Goal: Information Seeking & Learning: Check status

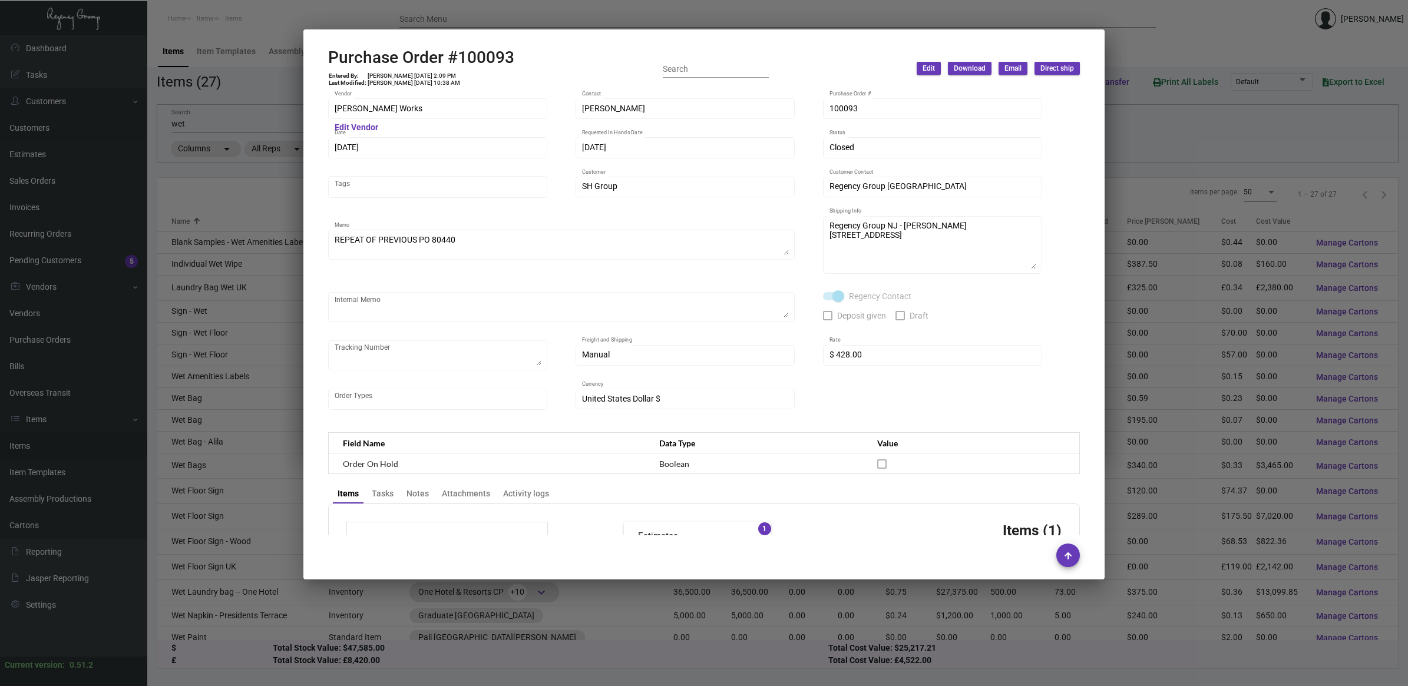
scroll to position [481, 0]
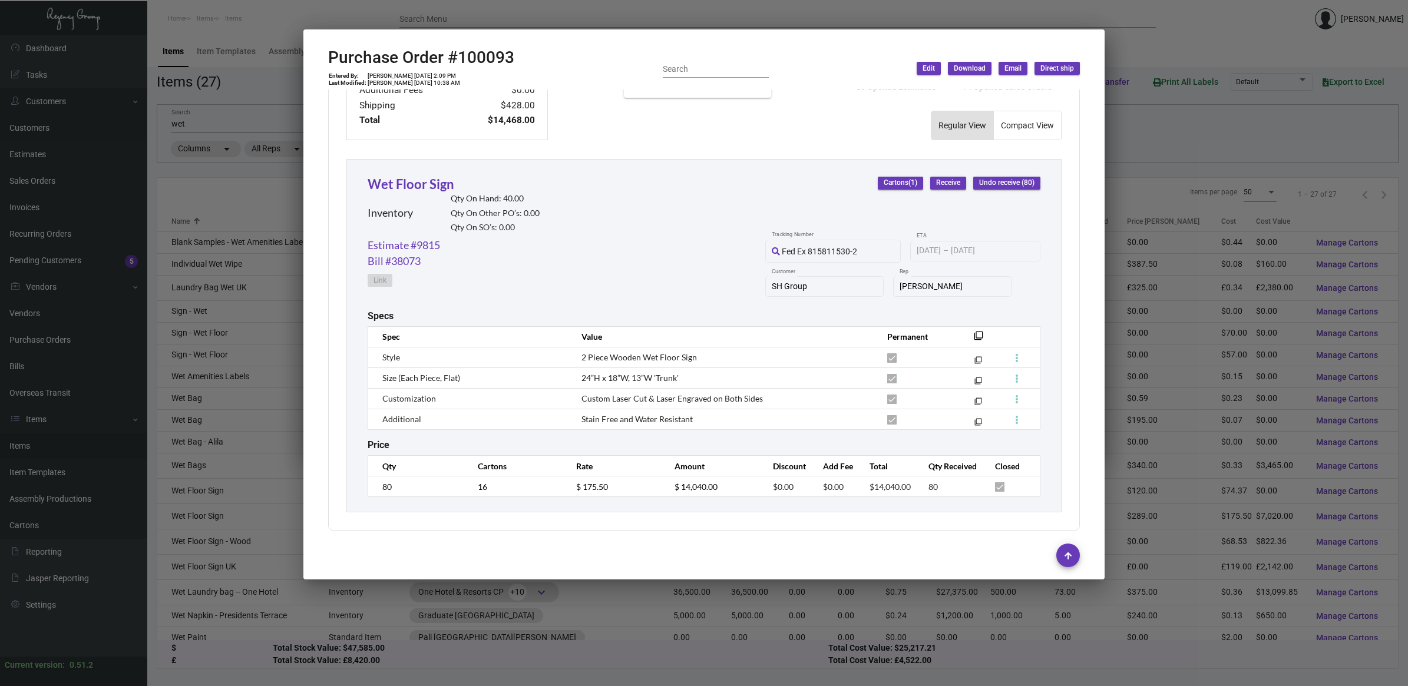
click at [257, 184] on div at bounding box center [704, 343] width 1408 height 686
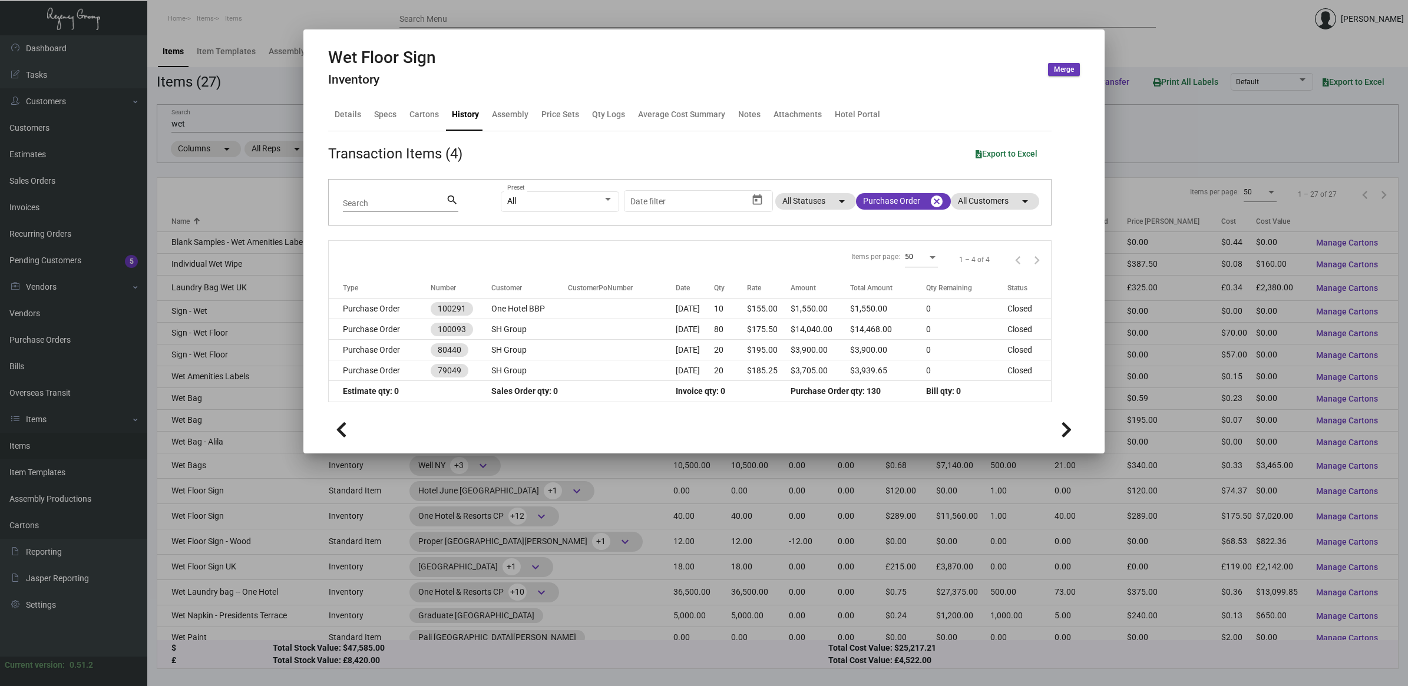
click at [194, 176] on div at bounding box center [704, 343] width 1408 height 686
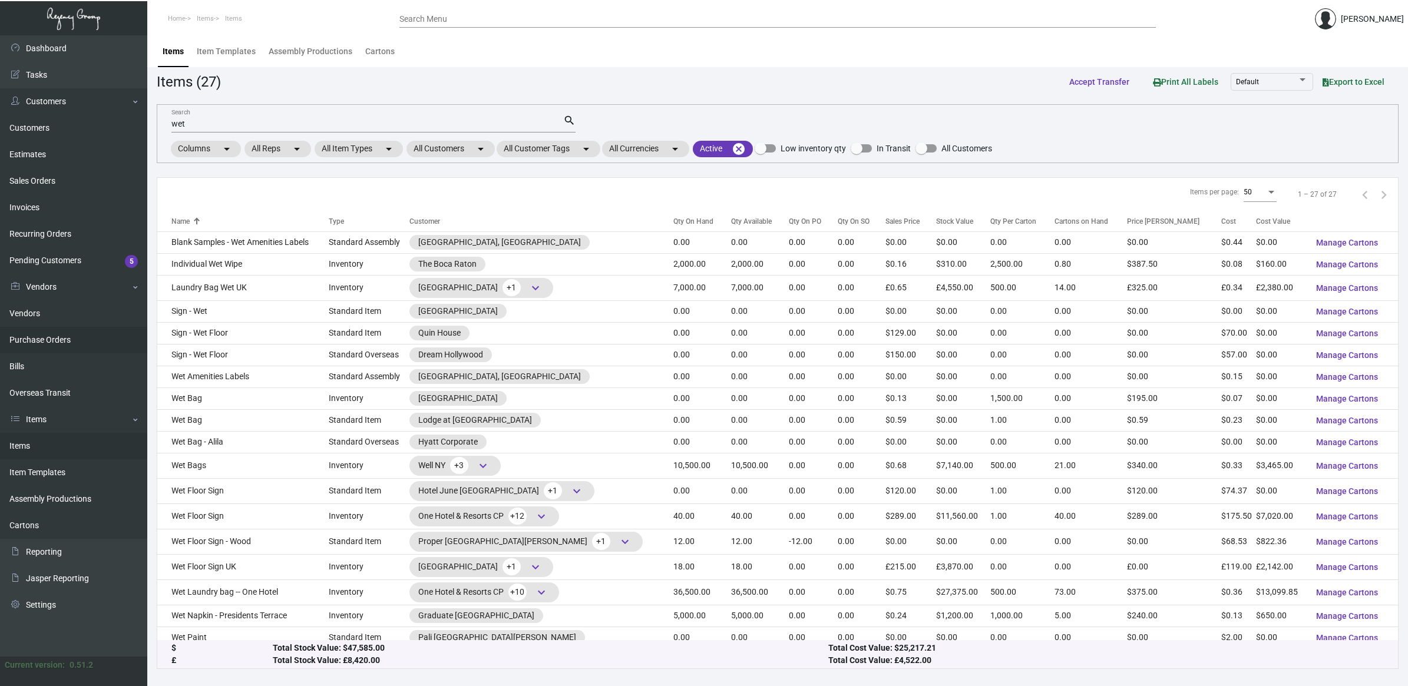
click at [50, 340] on link "Purchase Orders" at bounding box center [73, 340] width 147 height 27
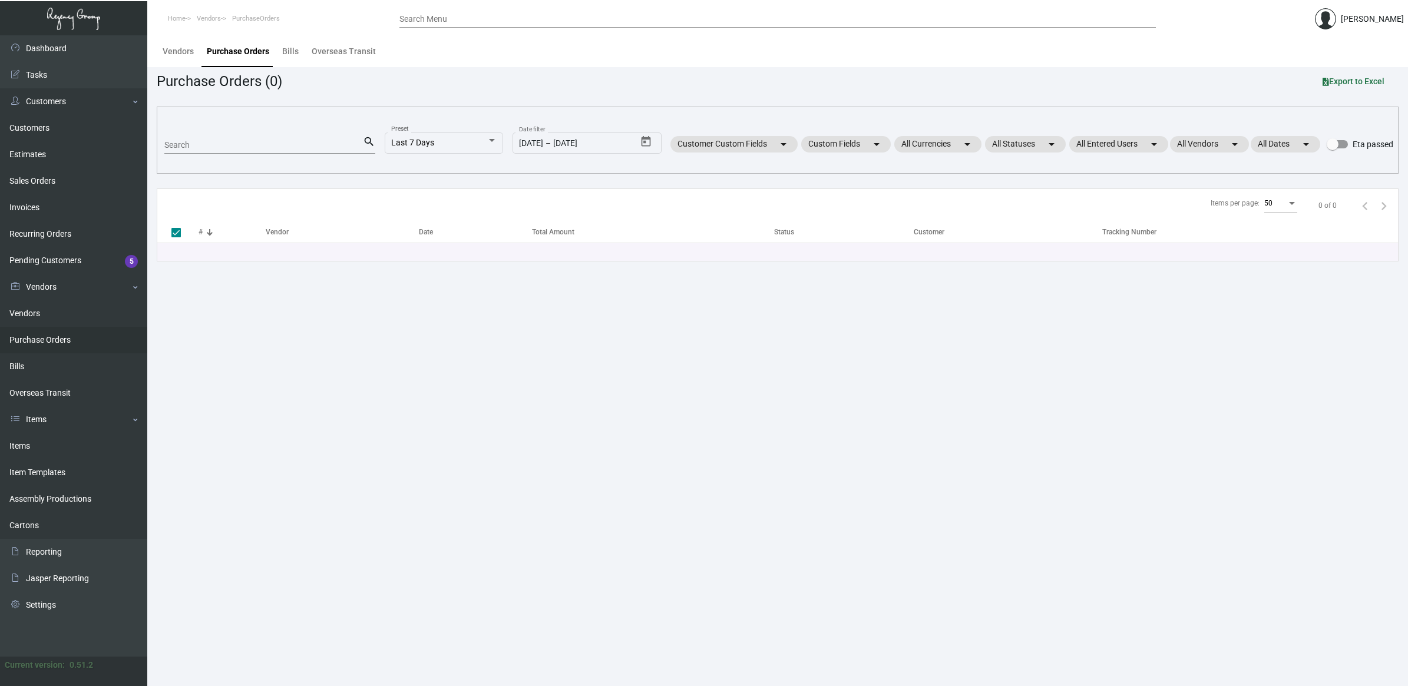
click at [210, 147] on input "Search" at bounding box center [263, 145] width 198 height 9
paste input "95726"
type input "95726"
checkbox input "false"
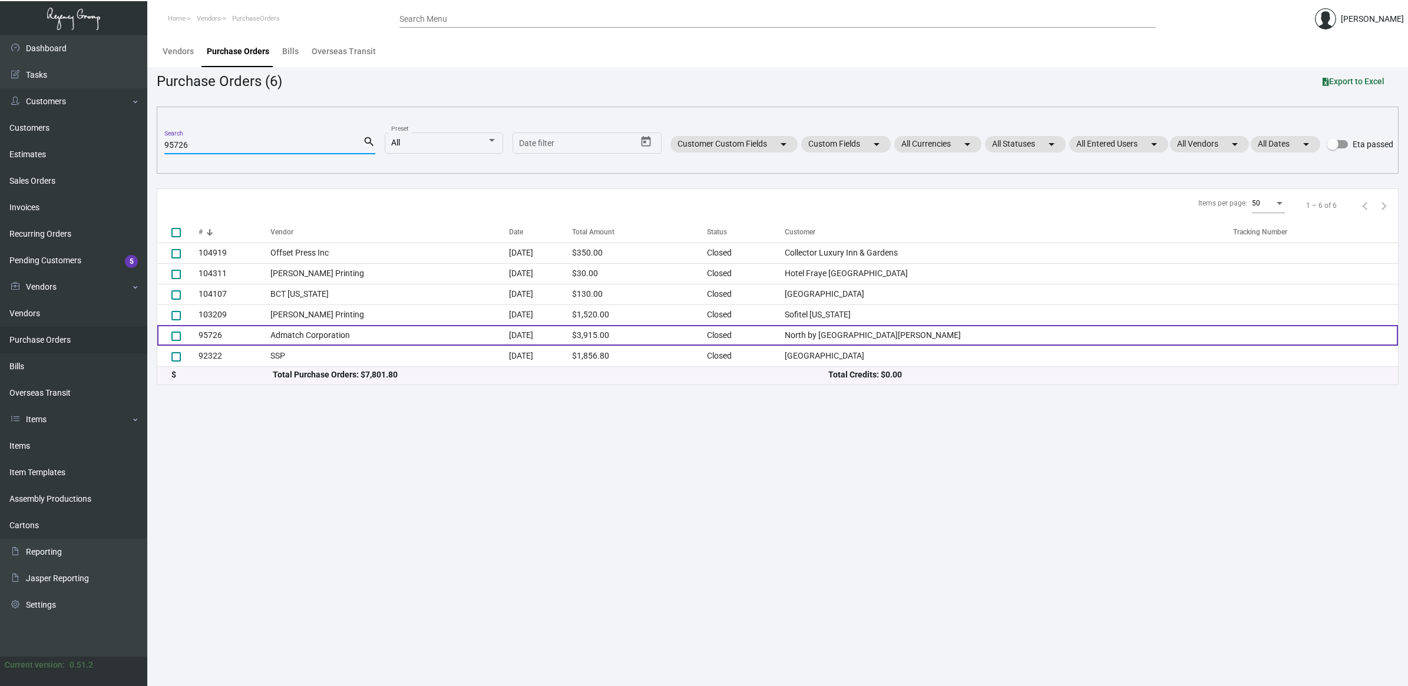
type input "95726"
click at [326, 340] on td "Admatch Corporation" at bounding box center [389, 335] width 239 height 21
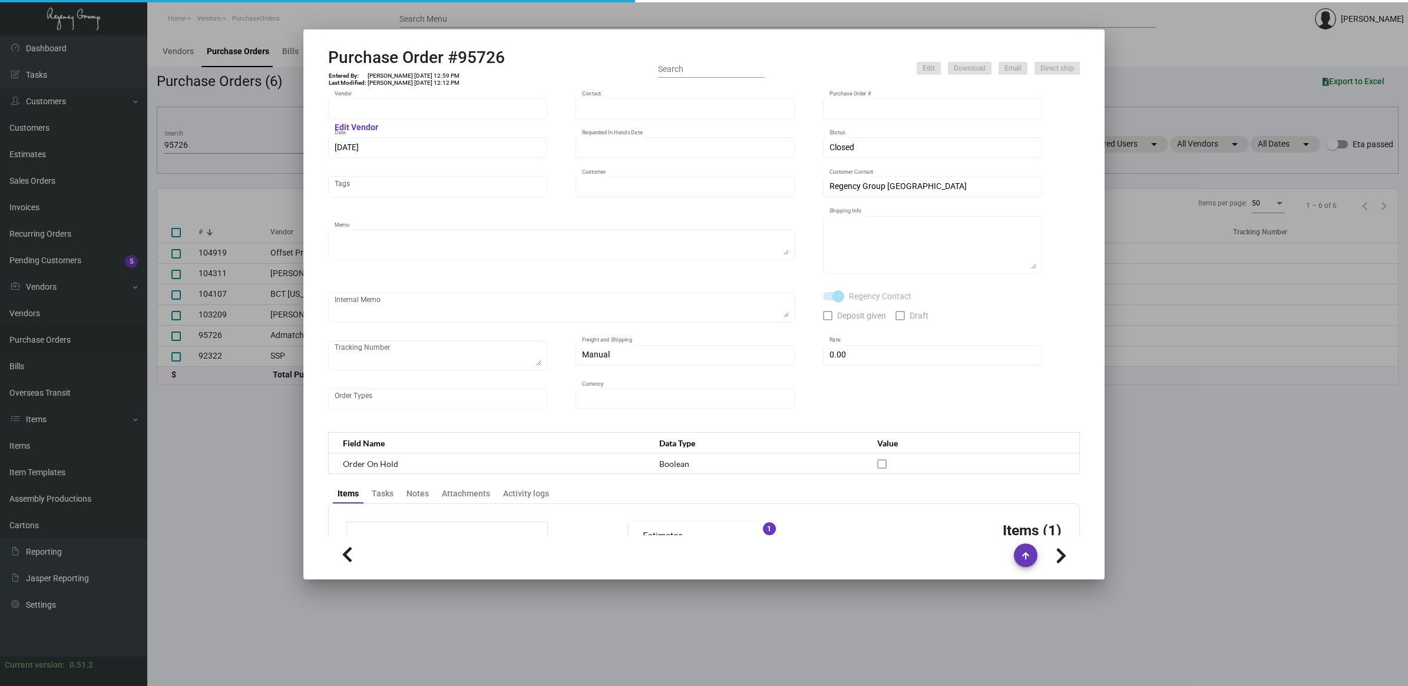
type input "Admatch Corporation"
type input "Order Entry"
type input "95726"
type input "[DATE]"
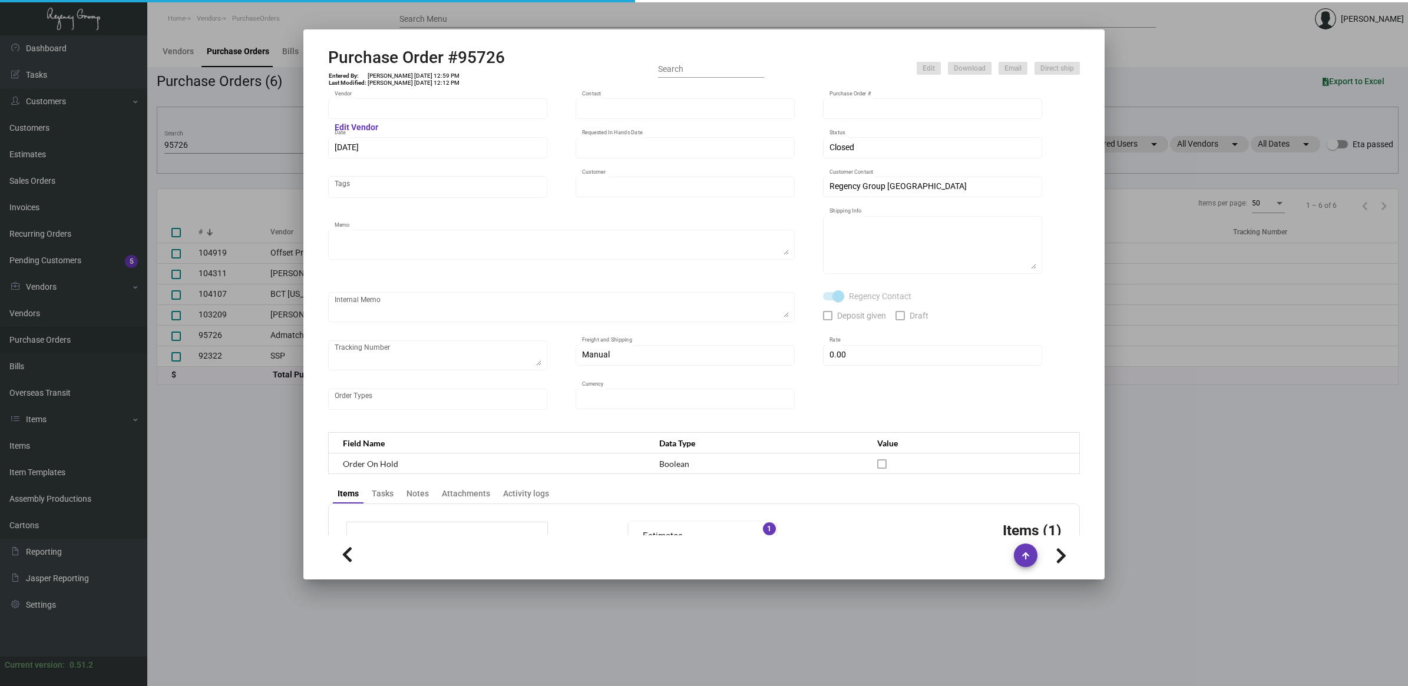
type input "North by [GEOGRAPHIC_DATA][PERSON_NAME]"
type textarea "Pricing per [PERSON_NAME]. Ship via UPS Ground Acct# 1AY276."
type textarea "[PERSON_NAME] Regency Group NJ [STREET_ADDRESS]"
checkbox input "true"
type input "$ 15.00"
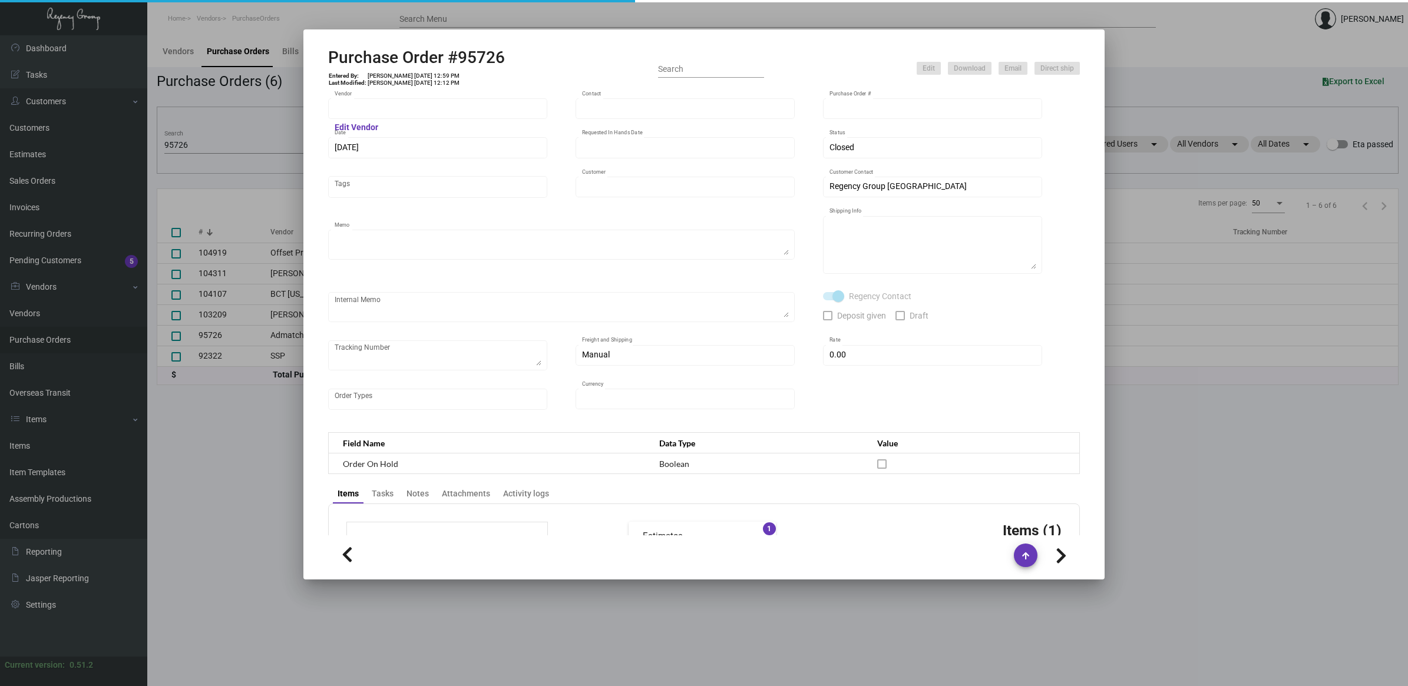
type input "United States Dollar $"
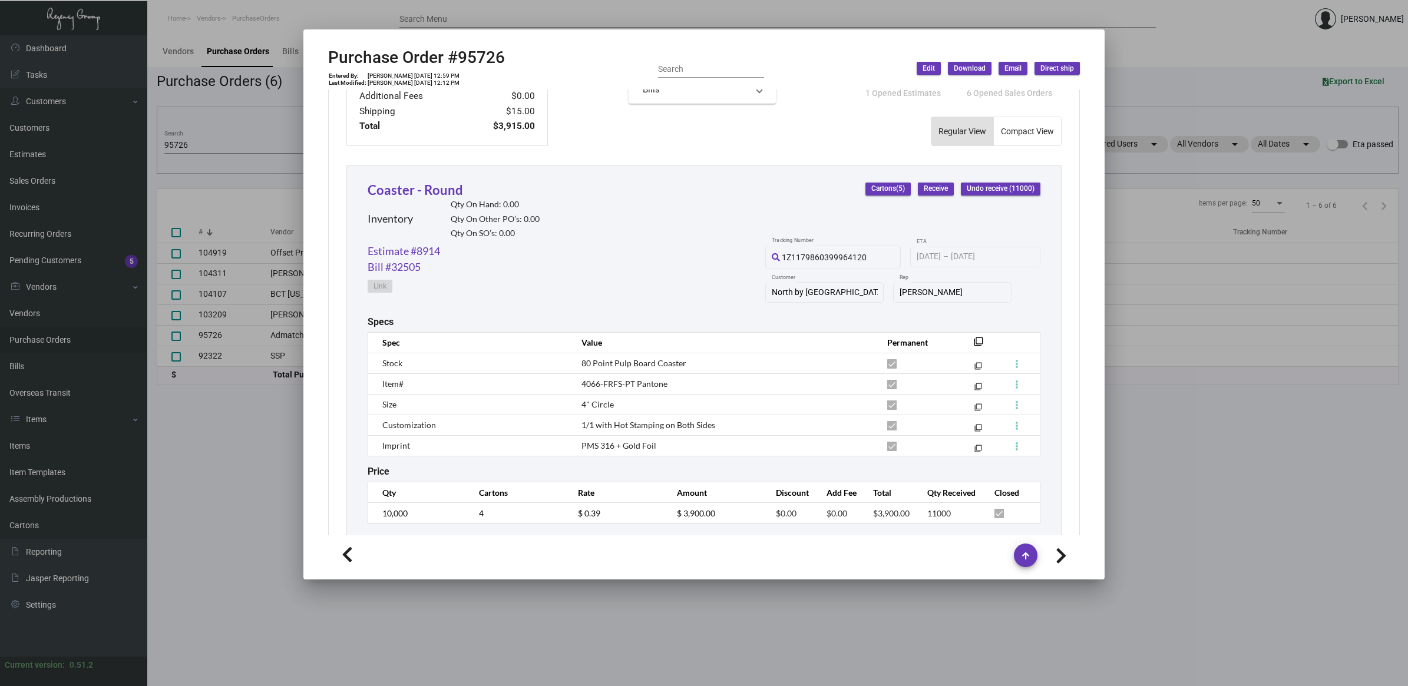
scroll to position [501, 0]
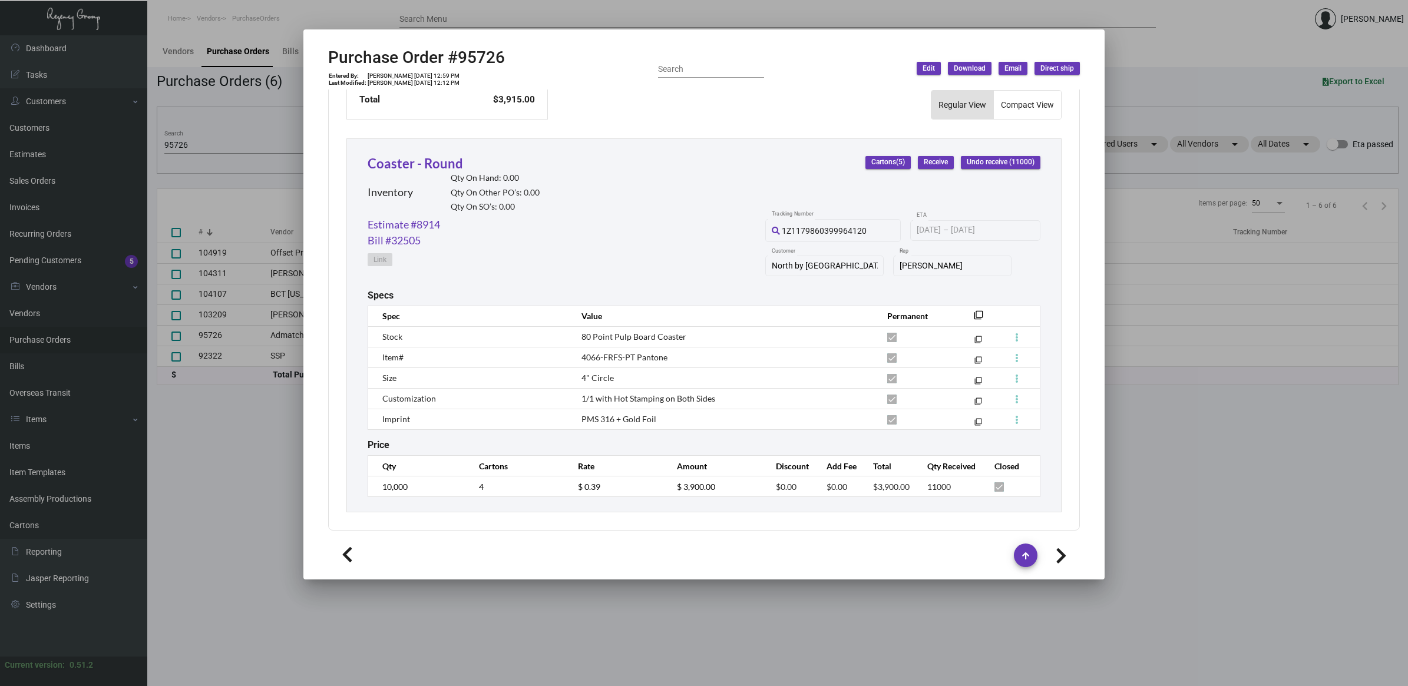
click at [480, 58] on h2 "Purchase Order #95726" at bounding box center [416, 58] width 177 height 20
click at [480, 57] on h2 "Purchase Order #95726" at bounding box center [416, 58] width 177 height 20
copy h2 "95726"
drag, startPoint x: 680, startPoint y: 419, endPoint x: 578, endPoint y: 329, distance: 136.5
click at [578, 329] on tbody "Stock 80 Point Pulp Board Coaster filter_none Item# 4066-FRFS-PT Pantone filter…" at bounding box center [704, 377] width 672 height 103
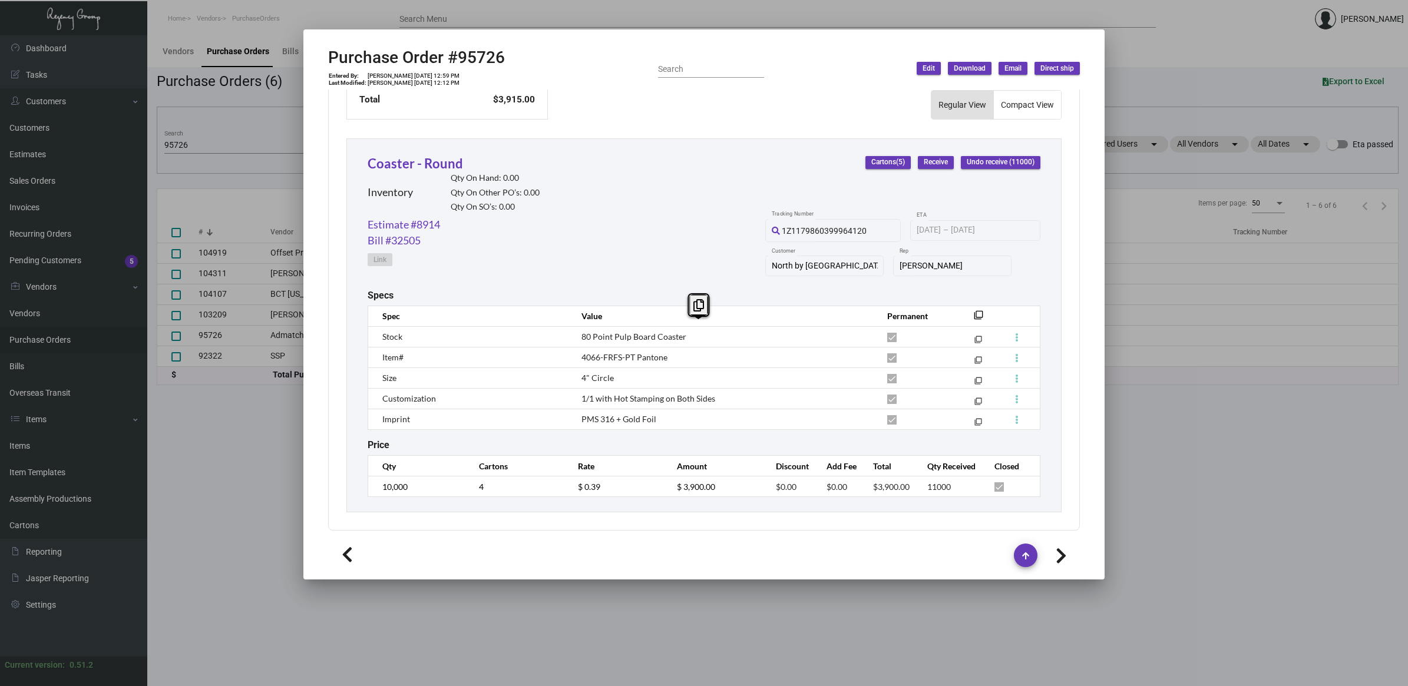
copy tbody "80 Point Pulp Board Coaster filter_none Item# 4066-FRFS-PT Pantone filter_none …"
click at [481, 63] on h2 "Purchase Order #95726" at bounding box center [416, 58] width 177 height 20
copy h2 "95726"
click at [478, 34] on icon at bounding box center [480, 28] width 11 height 12
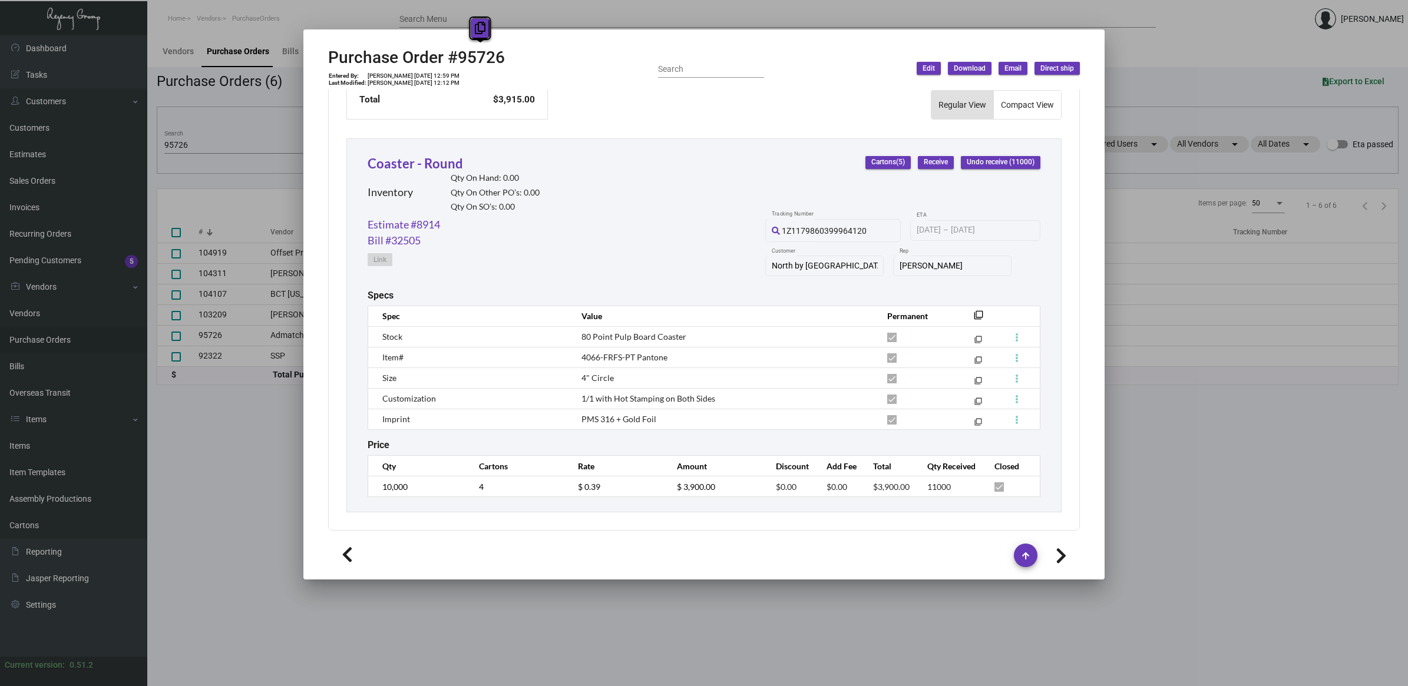
copy h2 "95726"
click at [708, 261] on div "Estimate #8914 Bill #32505 Link 1Z1179860399964120 Tracking Number [DATE] [DATE…" at bounding box center [703, 253] width 673 height 73
click at [470, 49] on h2 "Purchase Order #95726" at bounding box center [416, 58] width 177 height 20
click at [470, 48] on h2 "Purchase Order #95726" at bounding box center [416, 58] width 177 height 20
copy h2 "95726"
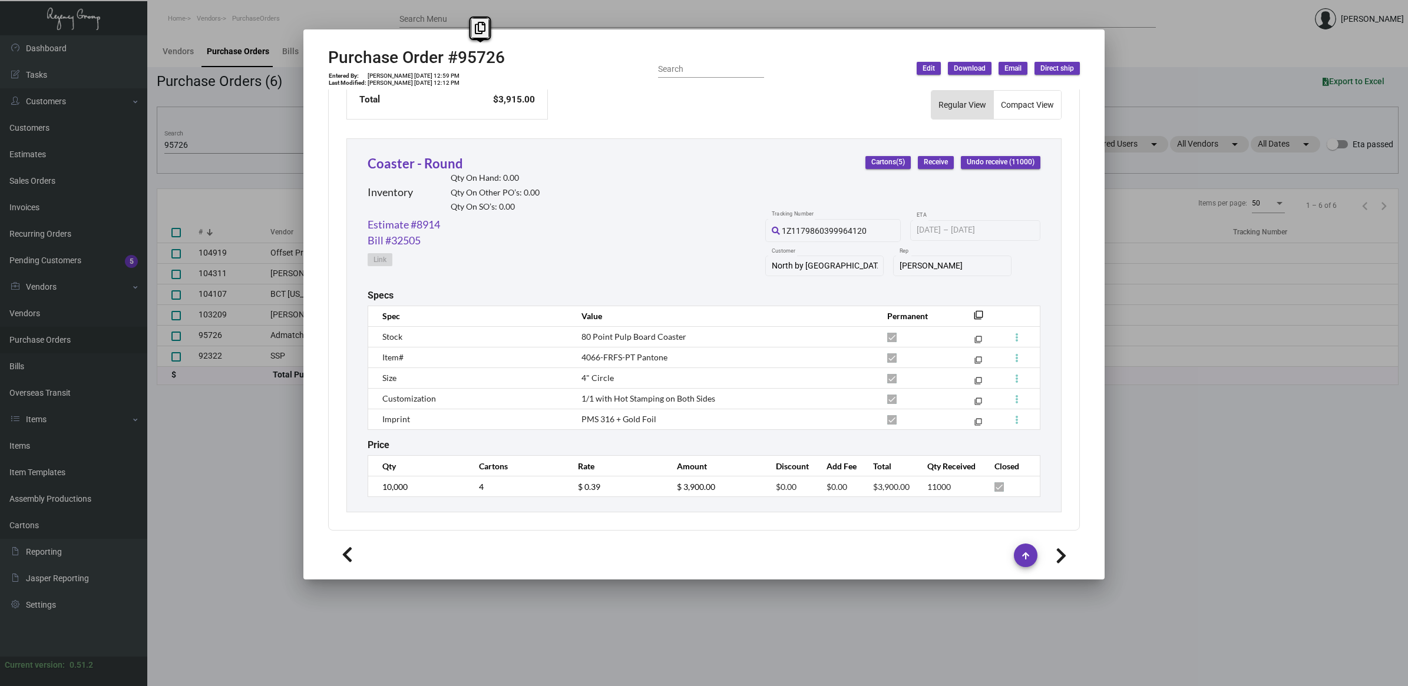
click at [207, 147] on div at bounding box center [704, 343] width 1408 height 686
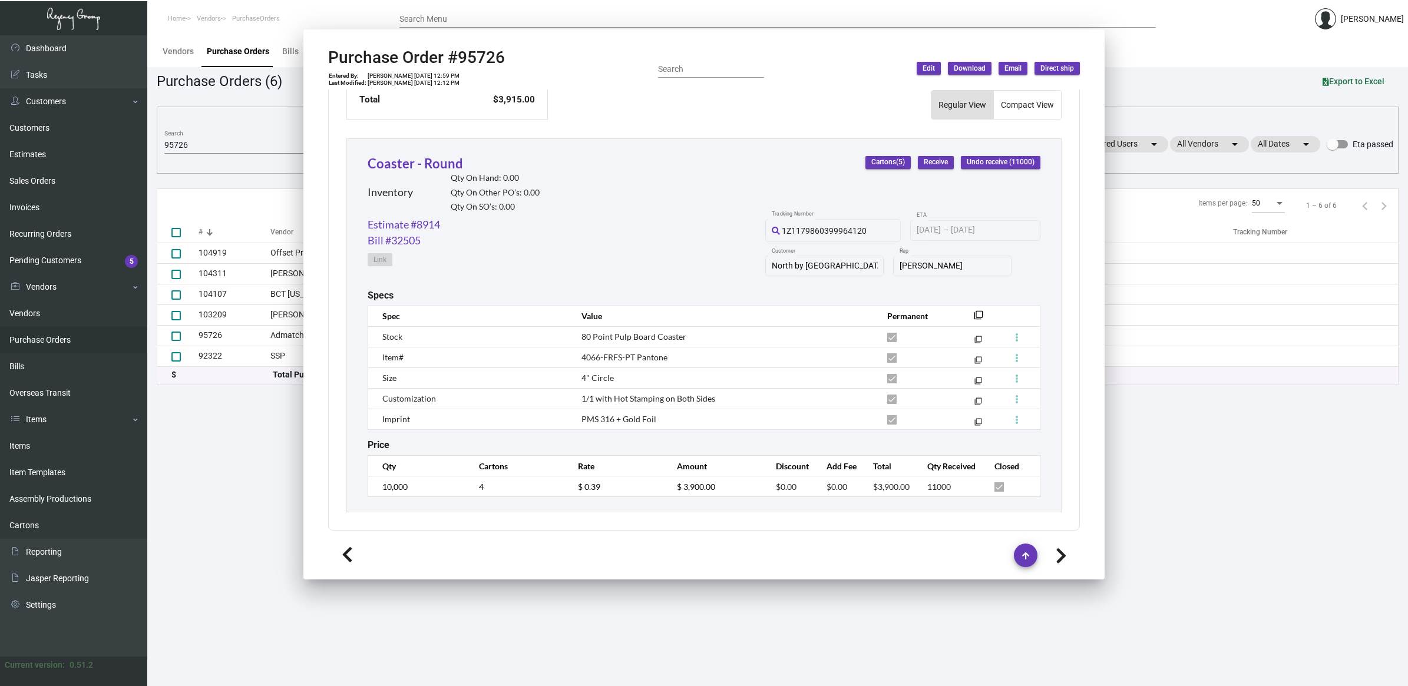
click at [207, 147] on input "95726" at bounding box center [263, 145] width 198 height 9
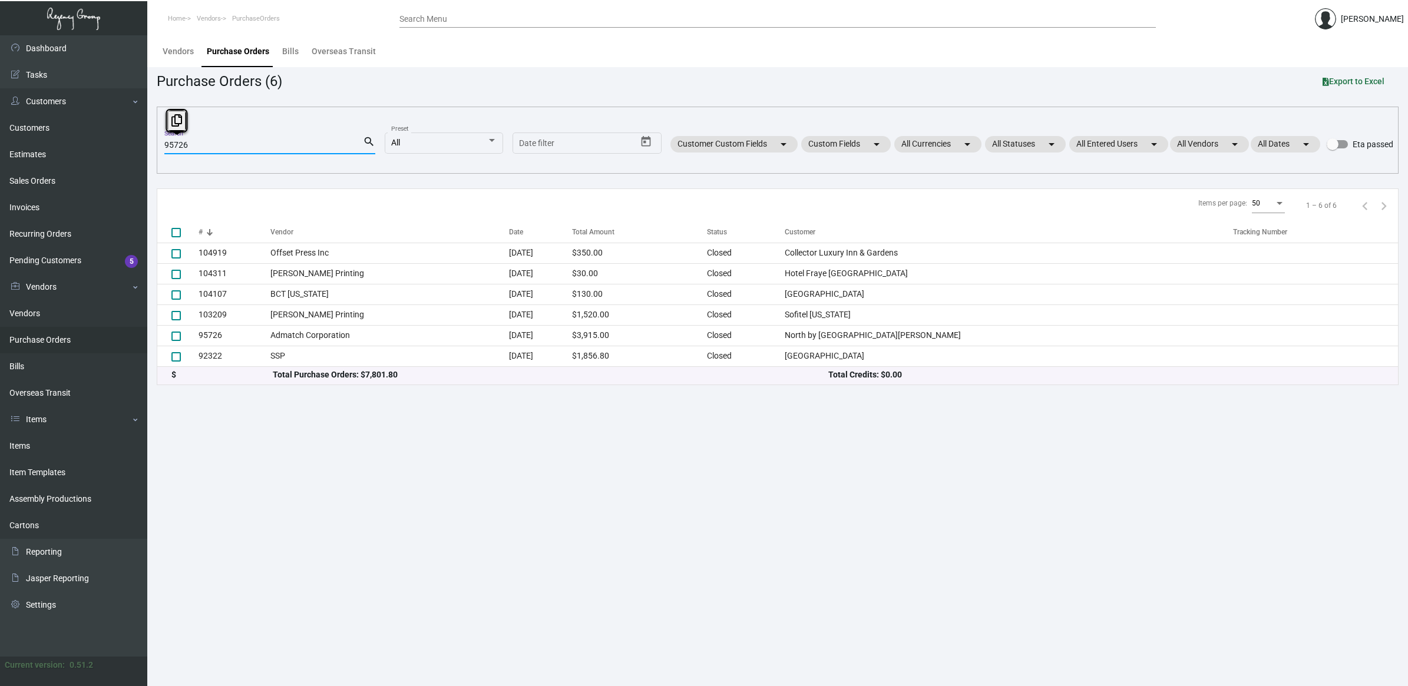
click at [207, 147] on input "95726" at bounding box center [263, 145] width 198 height 9
paste input "104255"
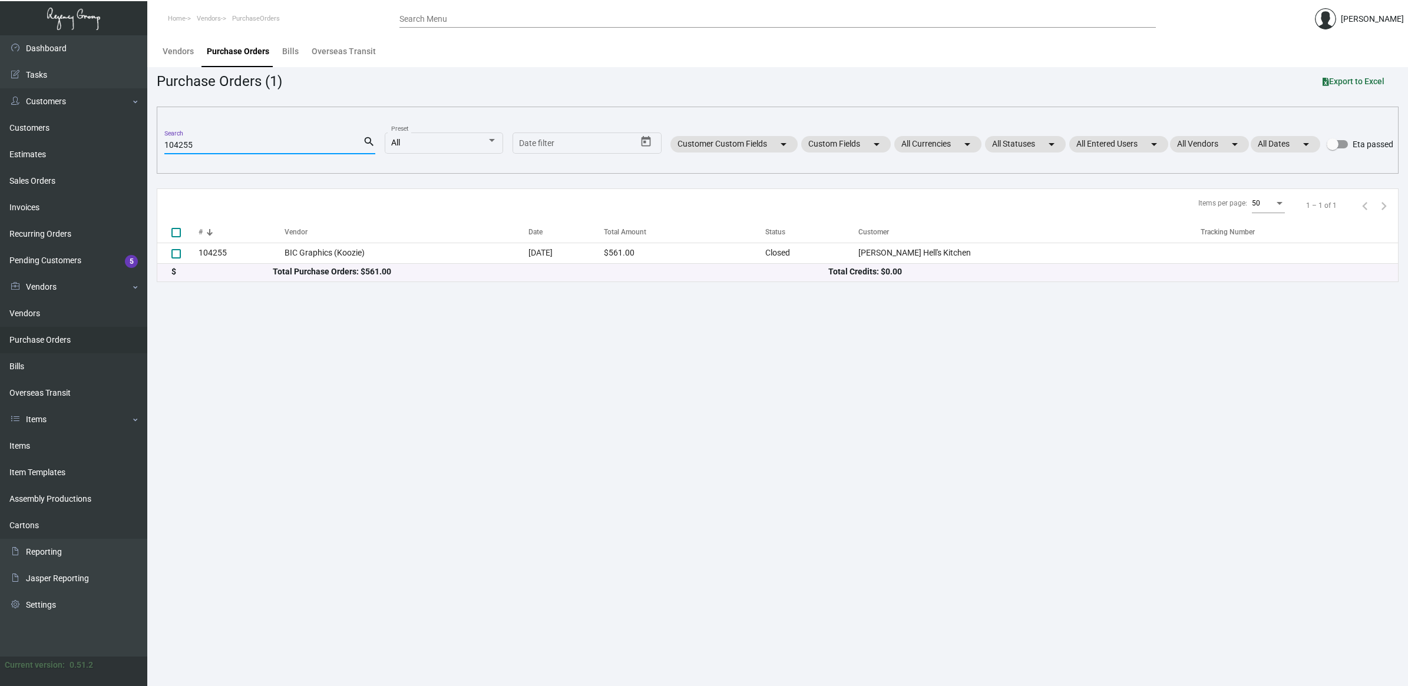
type input "104255"
click at [335, 257] on td "BIC Graphics (Koozie)" at bounding box center [406, 253] width 244 height 21
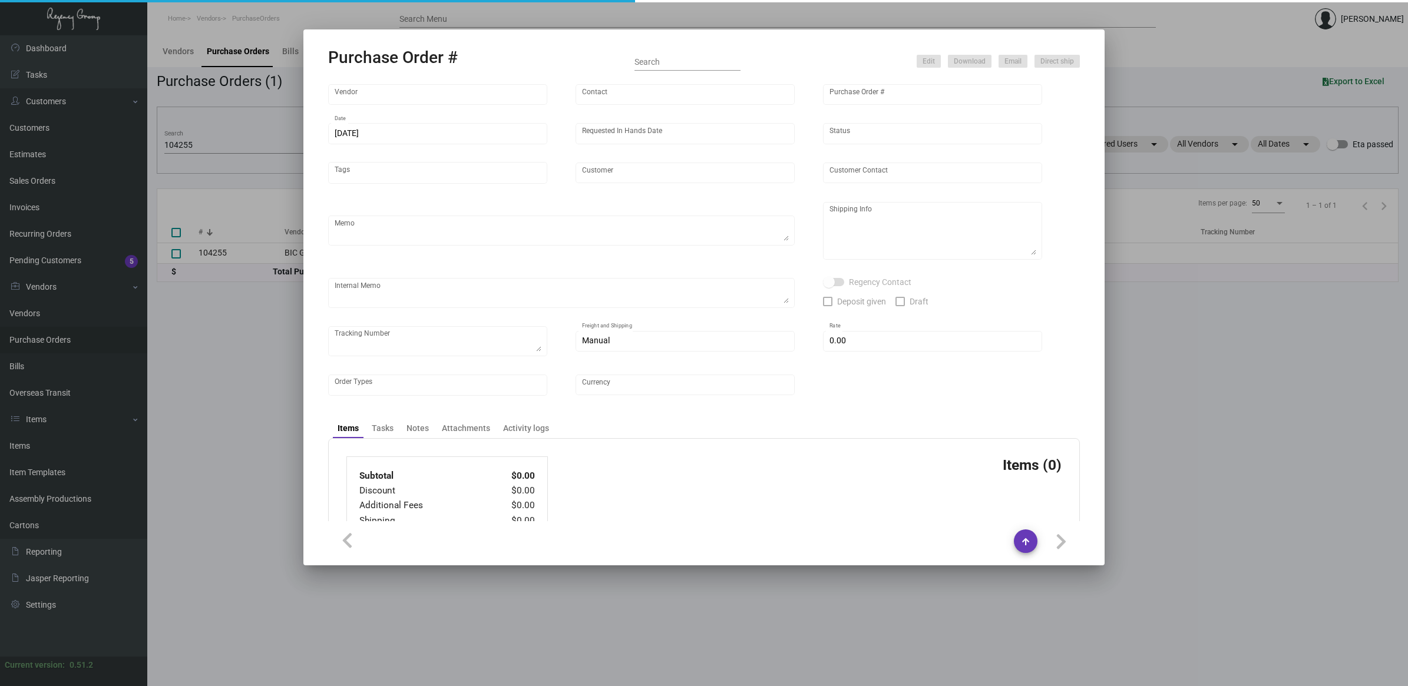
type input "BIC Graphics (Koozie)"
type input "Order Entry"
type input "104255"
type input "[DATE]"
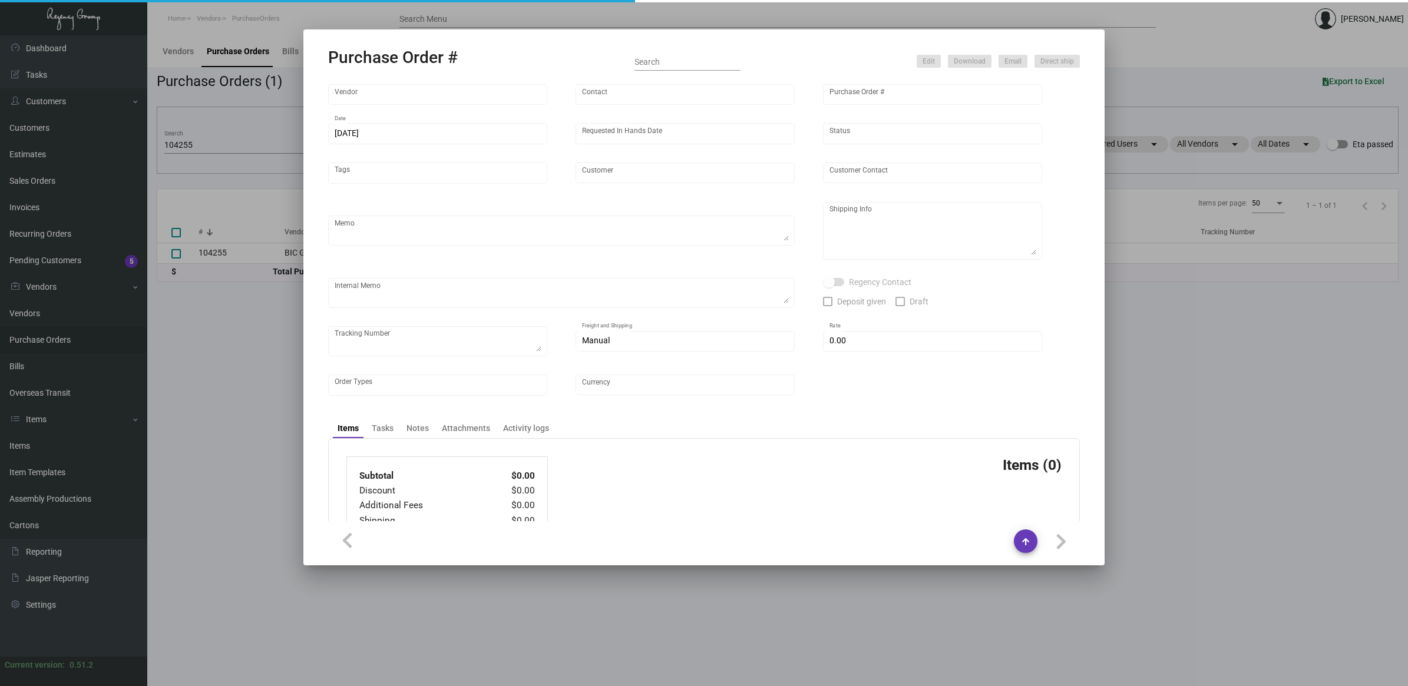
type input "[PERSON_NAME] Hell's Kitchen"
type textarea "BLIND Ship via UPS Ground Acct# 1AY276."
type textarea "Regency Group NJ - [PERSON_NAME] [STREET_ADDRESS]"
checkbox input "true"
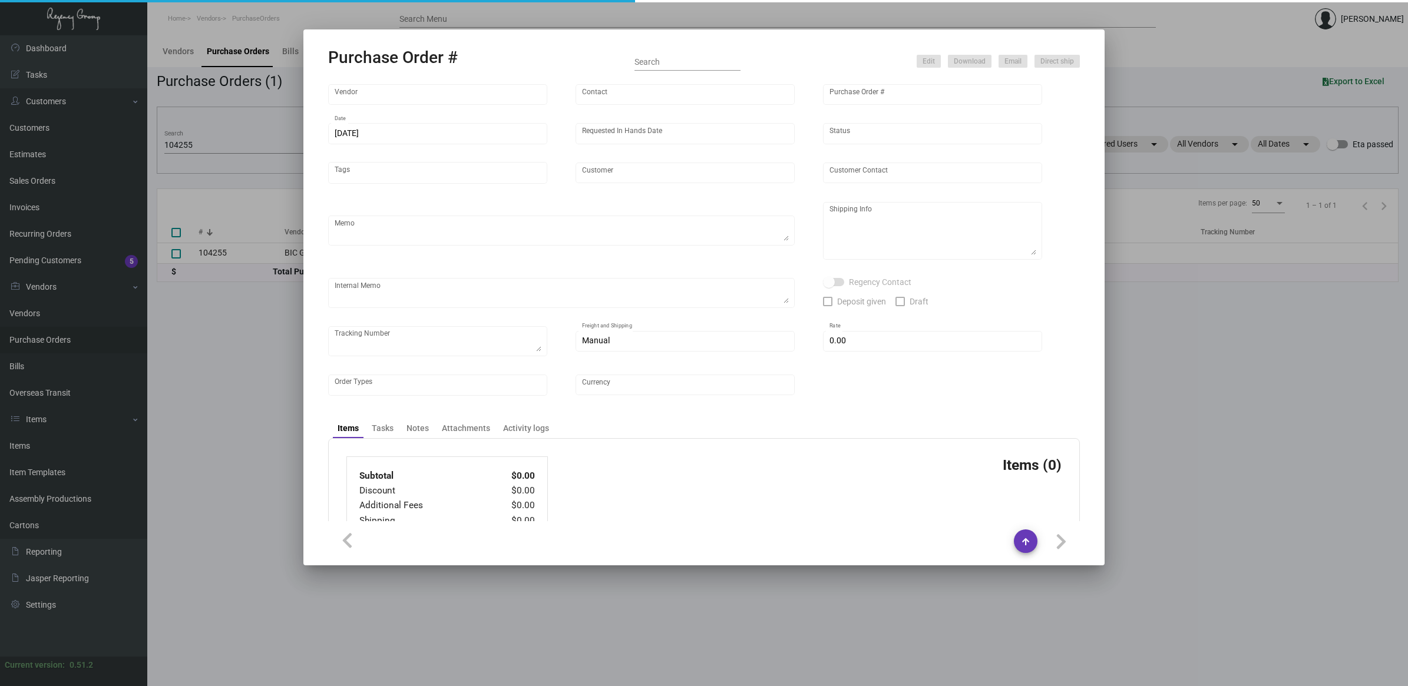
type input "$ 0.00"
type input "United States Dollar $"
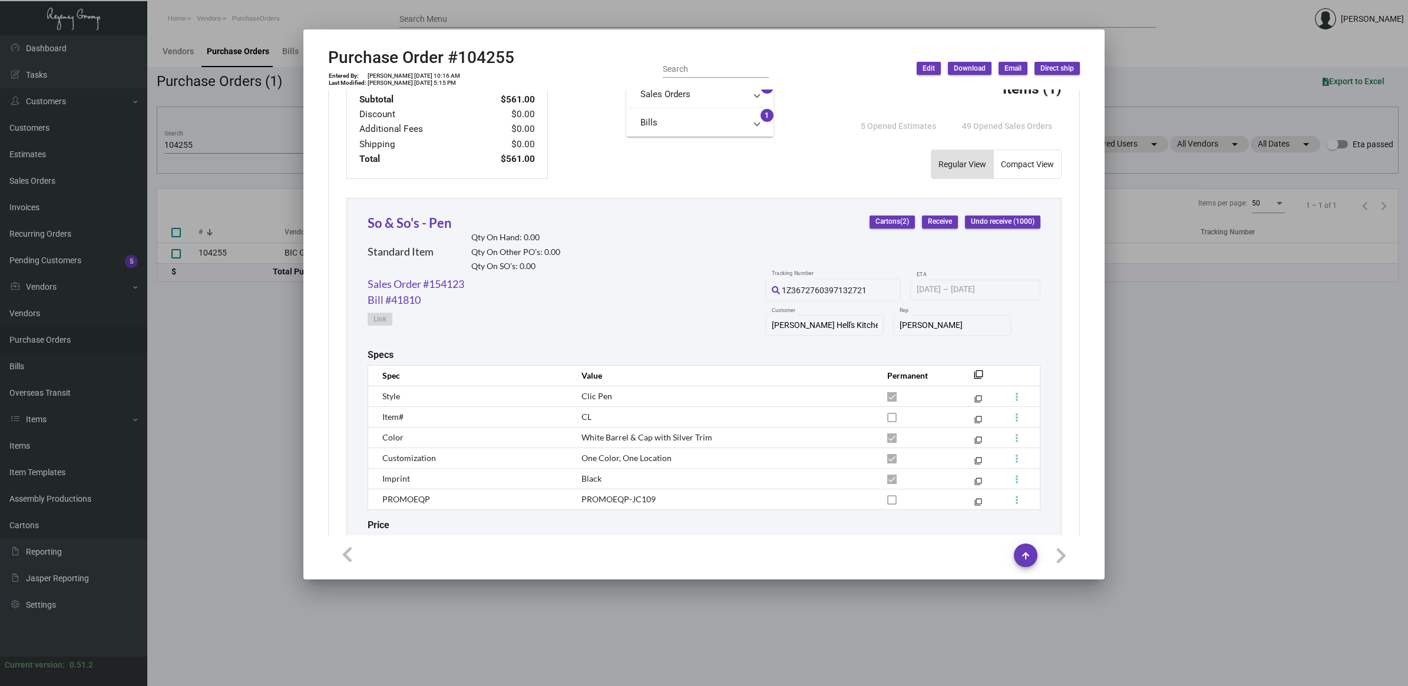
scroll to position [522, 0]
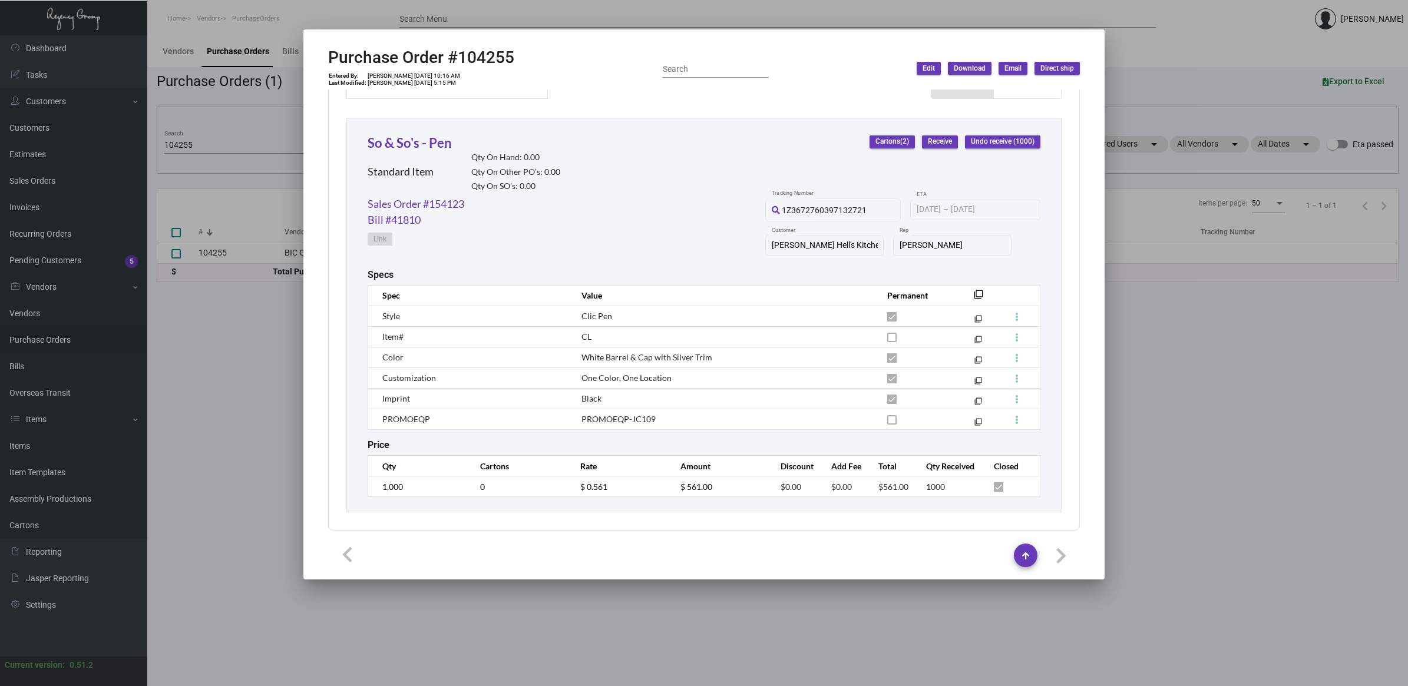
click at [498, 59] on h2 "Purchase Order #104255" at bounding box center [421, 58] width 186 height 20
copy h2 "104255"
